Goal: Task Accomplishment & Management: Use online tool/utility

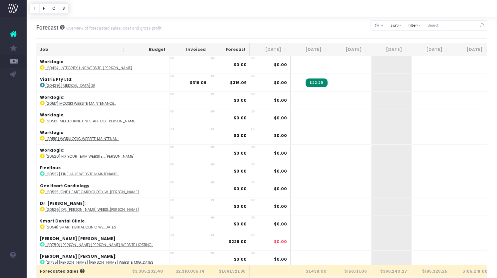
click at [95, 48] on th "Job" at bounding box center [83, 49] width 92 height 13
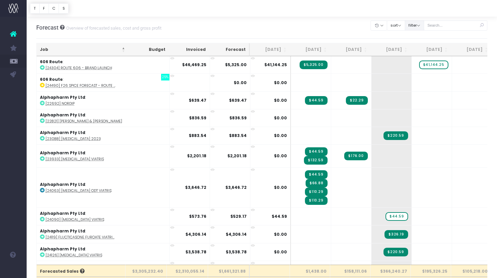
click at [424, 26] on button "filter" at bounding box center [414, 25] width 19 height 10
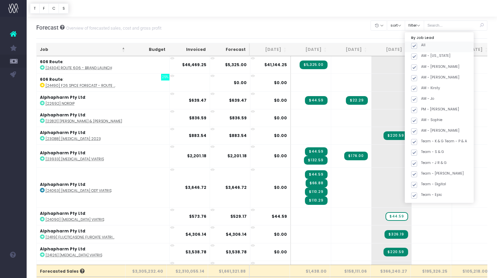
click at [417, 46] on span at bounding box center [414, 46] width 6 height 6
click at [424, 46] on input "All" at bounding box center [423, 45] width 4 height 4
checkbox input "false"
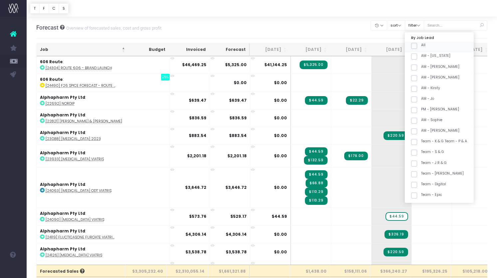
checkbox input "false"
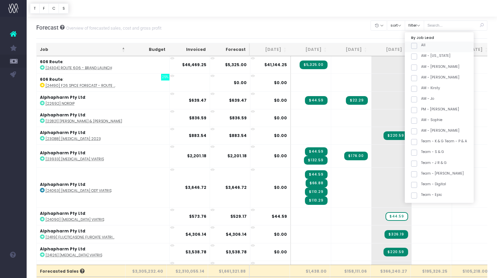
checkbox input "false"
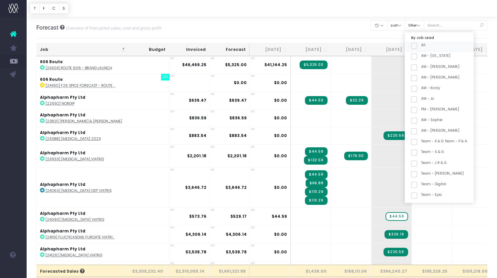
checkbox input "false"
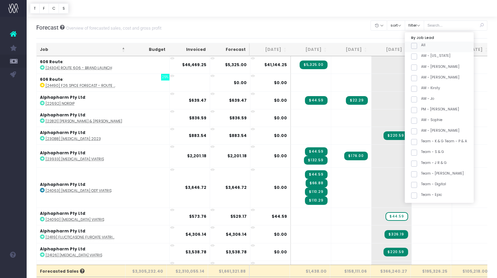
checkbox input "false"
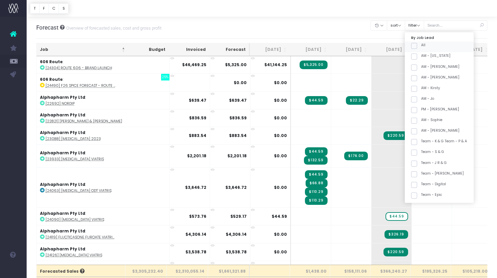
checkbox input "false"
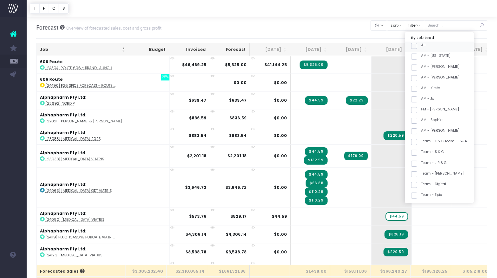
checkbox input "false"
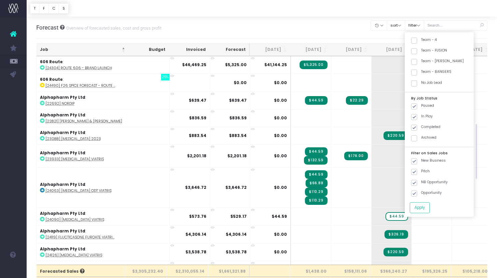
scroll to position [265, 0]
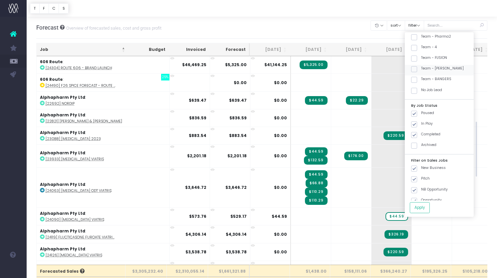
click at [434, 71] on label "Team - [PERSON_NAME]" at bounding box center [437, 68] width 53 height 5
click at [425, 70] on input "Team - [PERSON_NAME]" at bounding box center [423, 68] width 4 height 4
checkbox input "true"
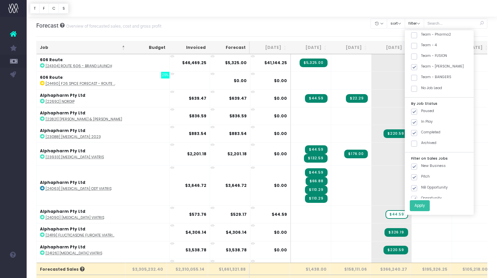
click at [428, 205] on button "Apply" at bounding box center [420, 205] width 20 height 11
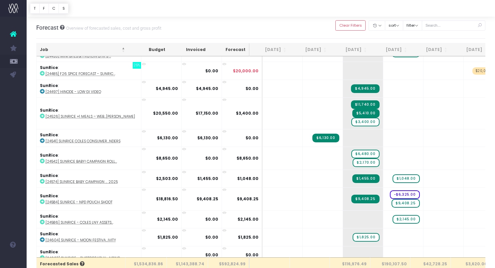
scroll to position [1237, 0]
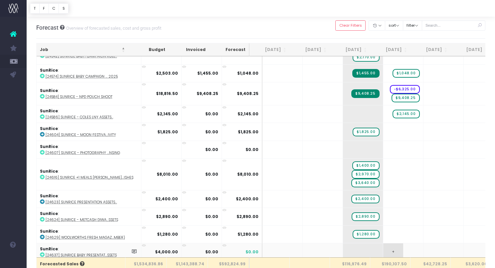
click at [383, 247] on span "+" at bounding box center [393, 251] width 20 height 17
click at [394, 247] on input "4000" at bounding box center [403, 252] width 33 height 13
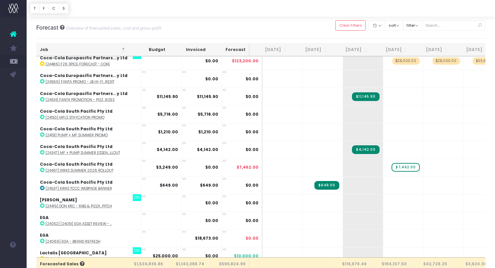
scroll to position [87, 0]
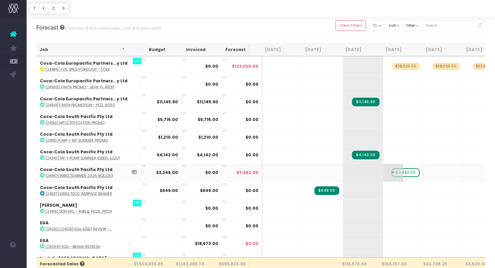
click at [400, 172] on span "$7,462.00" at bounding box center [406, 172] width 28 height 9
click at [383, 172] on span "+" at bounding box center [393, 172] width 20 height 17
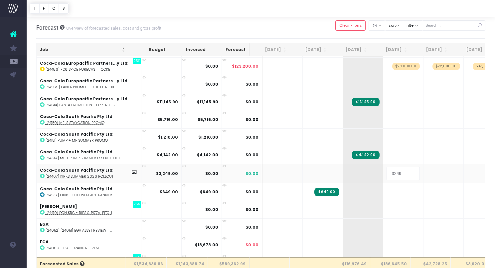
click at [392, 171] on input "3249" at bounding box center [403, 172] width 33 height 13
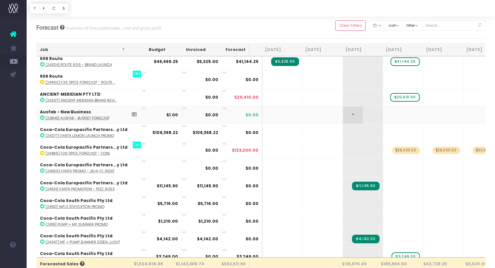
scroll to position [0, 0]
